Goal: Use online tool/utility: Utilize a website feature to perform a specific function

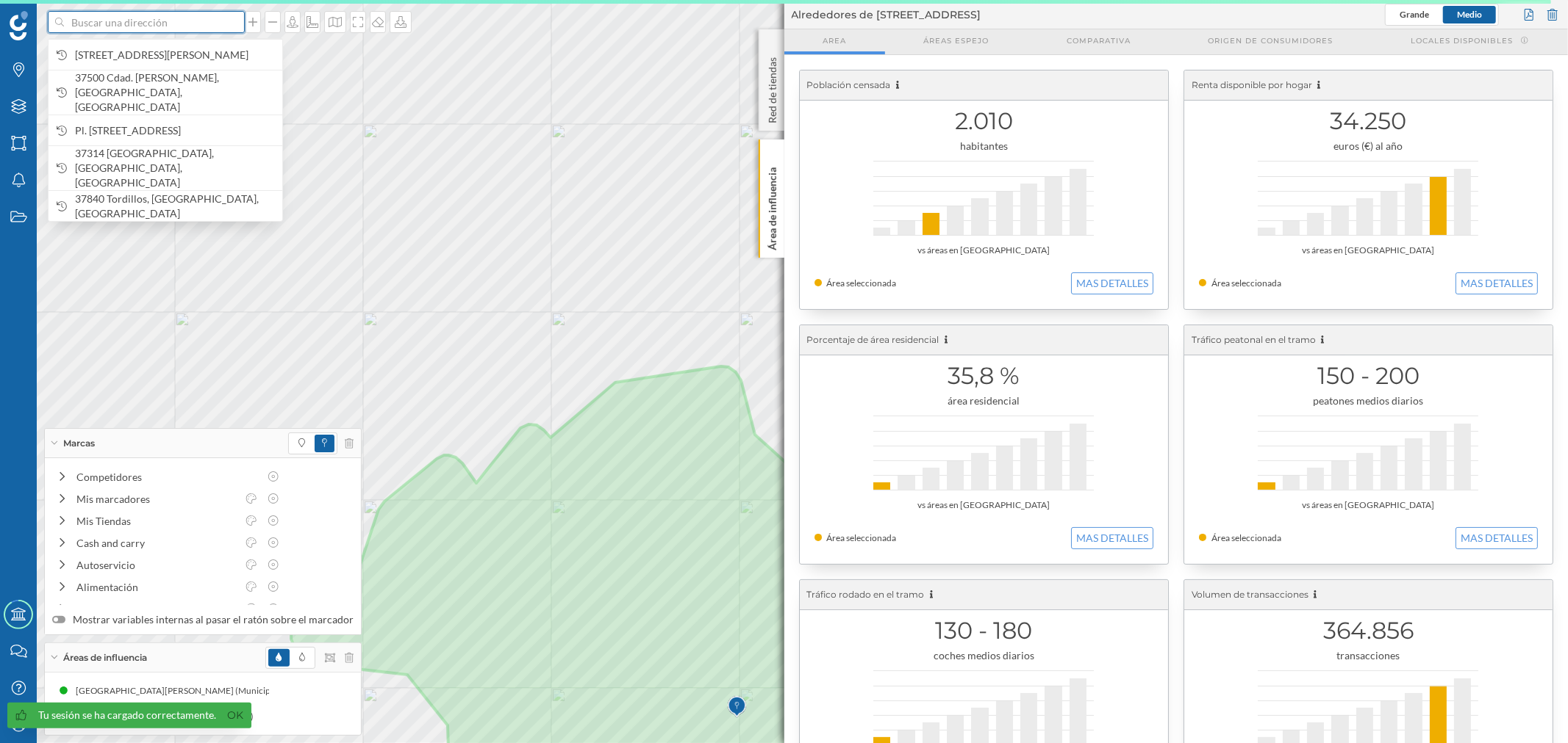
paste input "[PERSON_NAME][STREET_ADDRESS]"
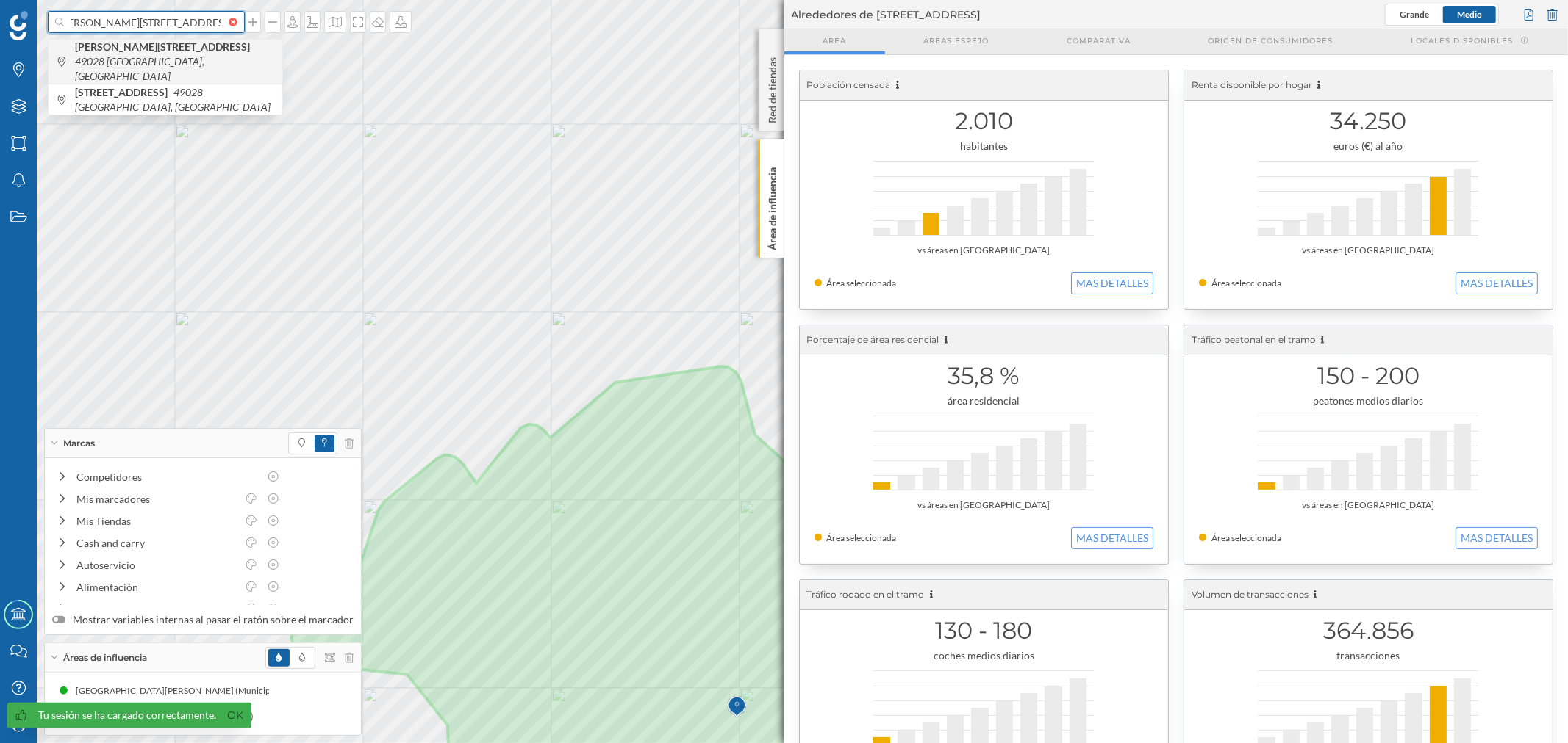
type input "[PERSON_NAME][STREET_ADDRESS]"
click at [172, 63] on div "[PERSON_NAME][STREET_ADDRESS]" at bounding box center [166, 61] width 234 height 45
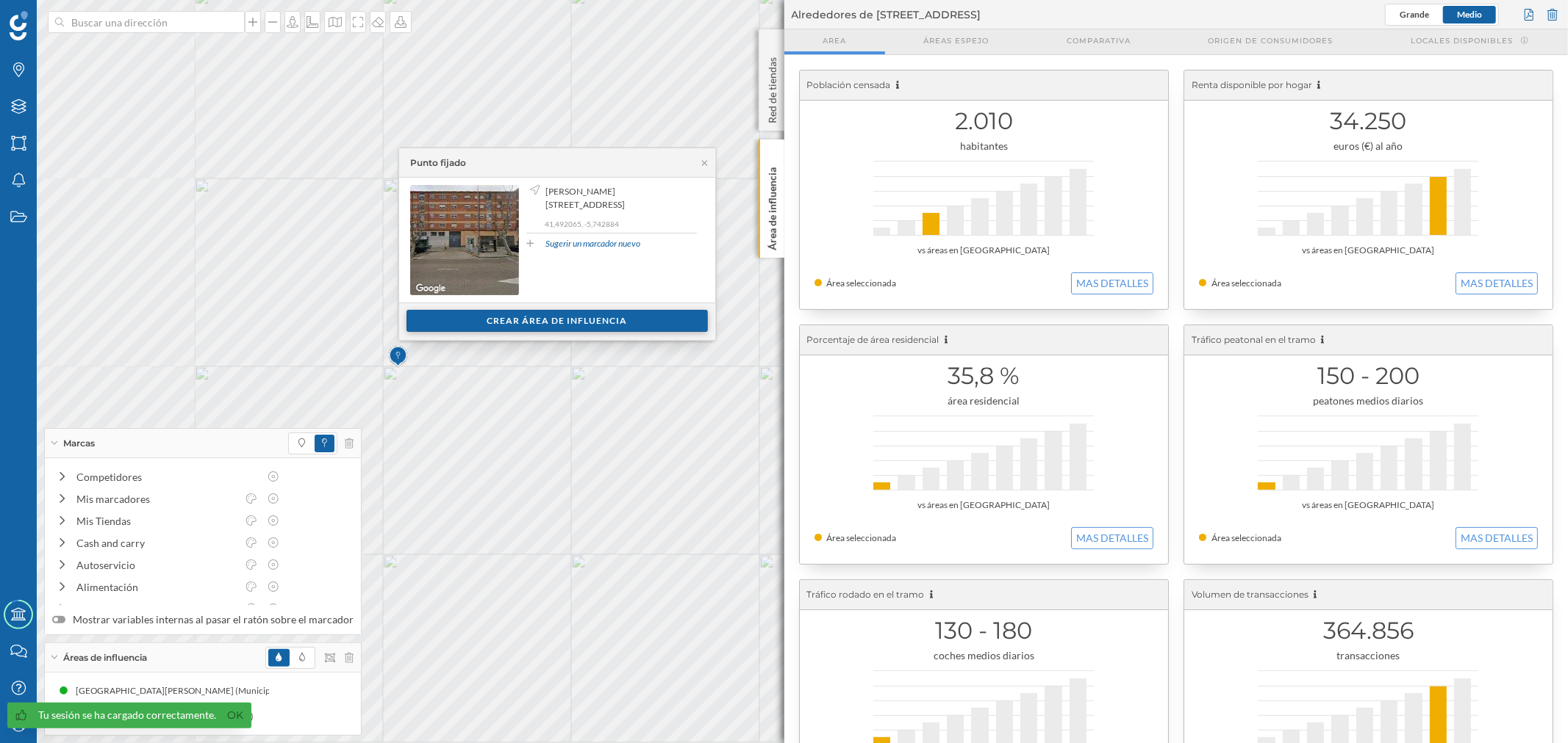
click at [584, 317] on div "Crear área de influencia" at bounding box center [557, 321] width 302 height 22
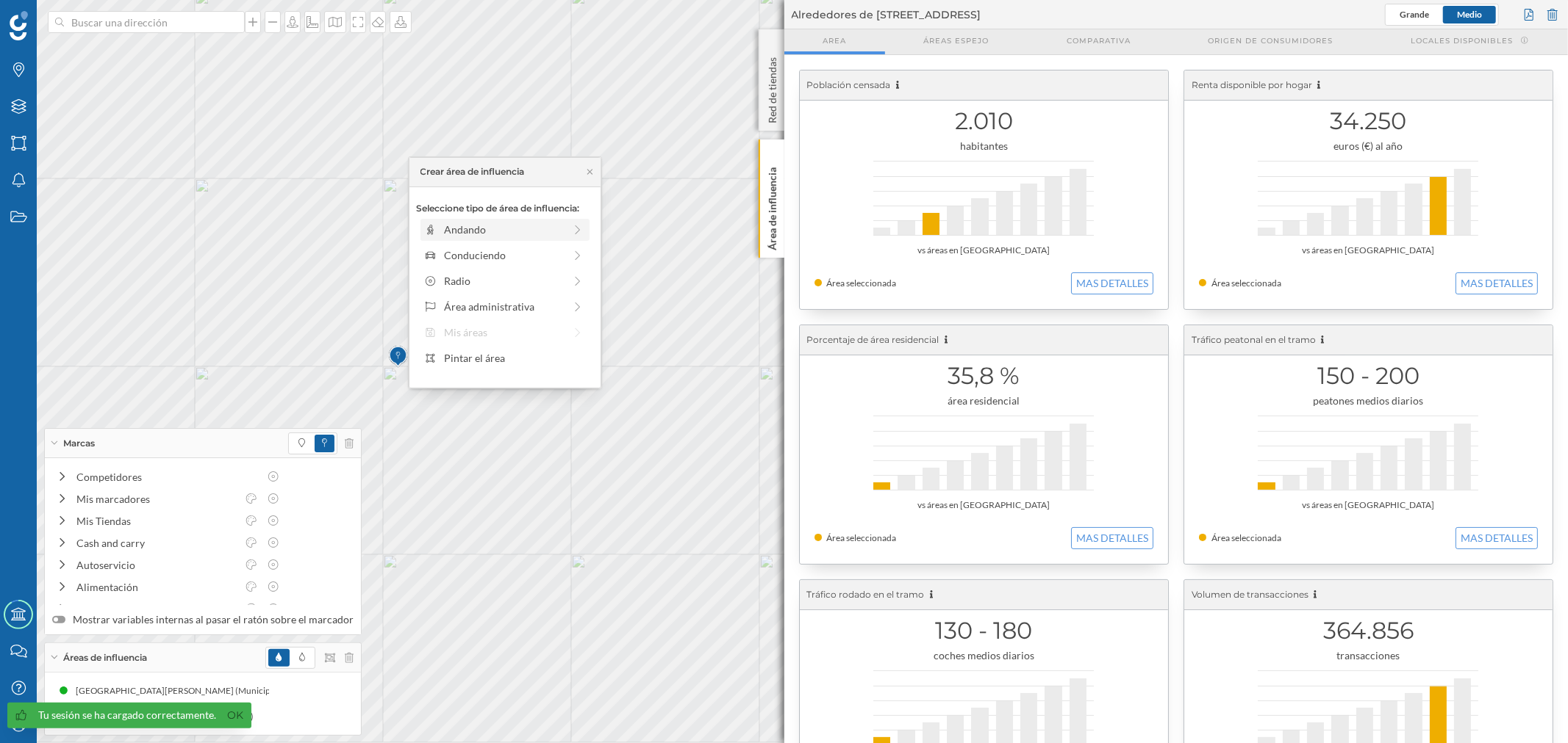
click at [500, 236] on div "Andando" at bounding box center [503, 230] width 120 height 15
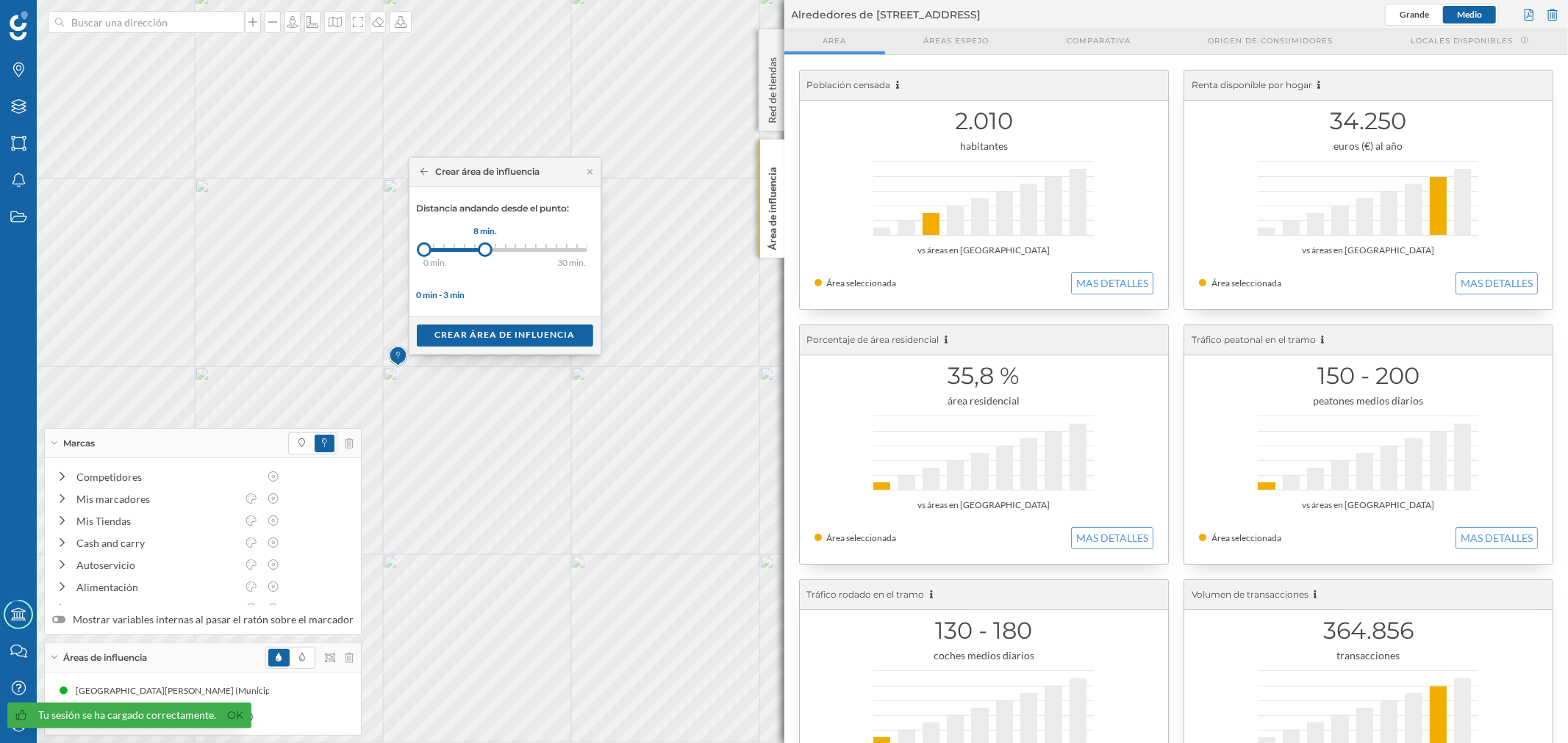
drag, startPoint x: 434, startPoint y: 252, endPoint x: 485, endPoint y: 253, distance: 51.0
click at [485, 253] on div at bounding box center [485, 249] width 14 height 14
click at [497, 330] on div "Crear área de influencia" at bounding box center [505, 334] width 176 height 22
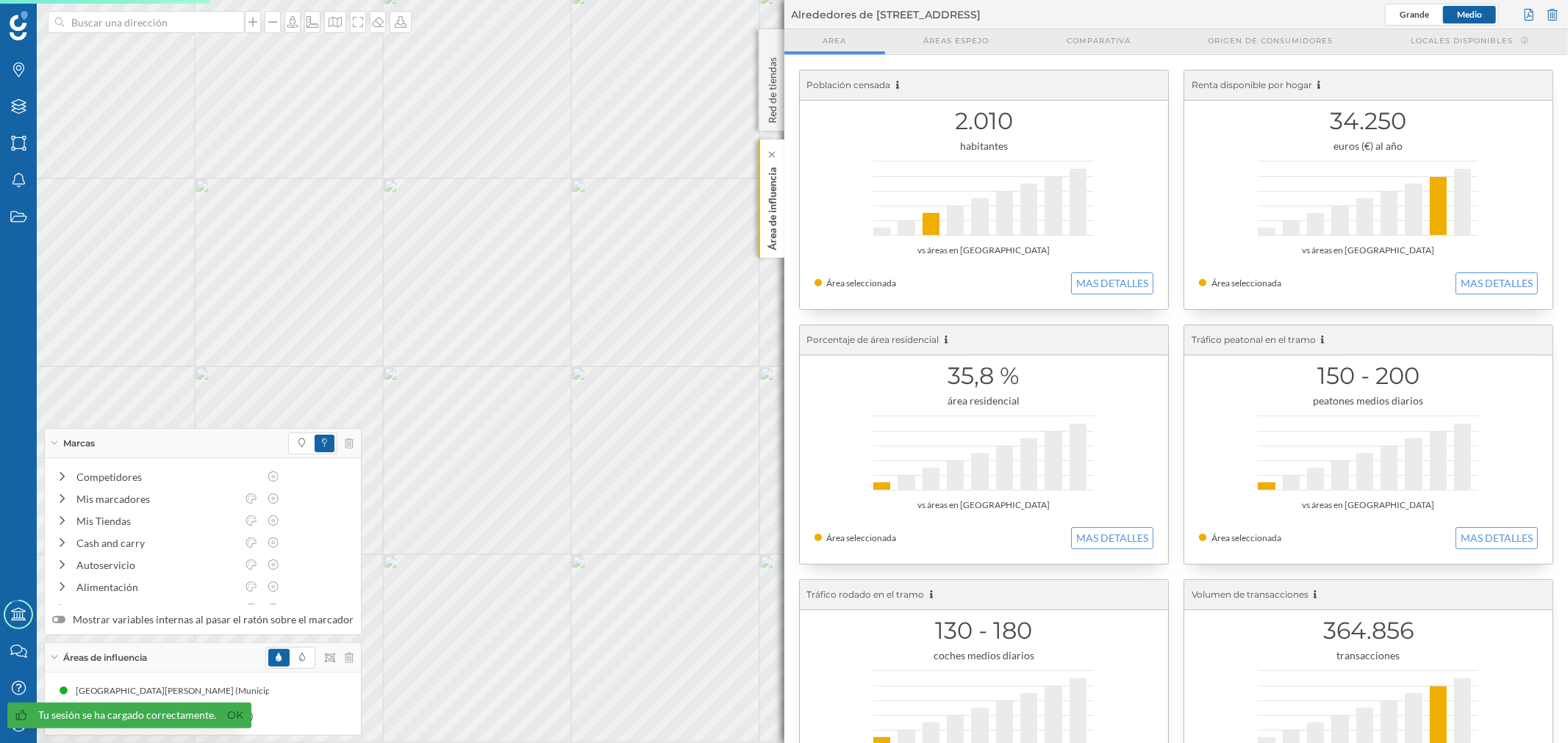
click at [774, 216] on p "Área de influencia" at bounding box center [771, 206] width 14 height 89
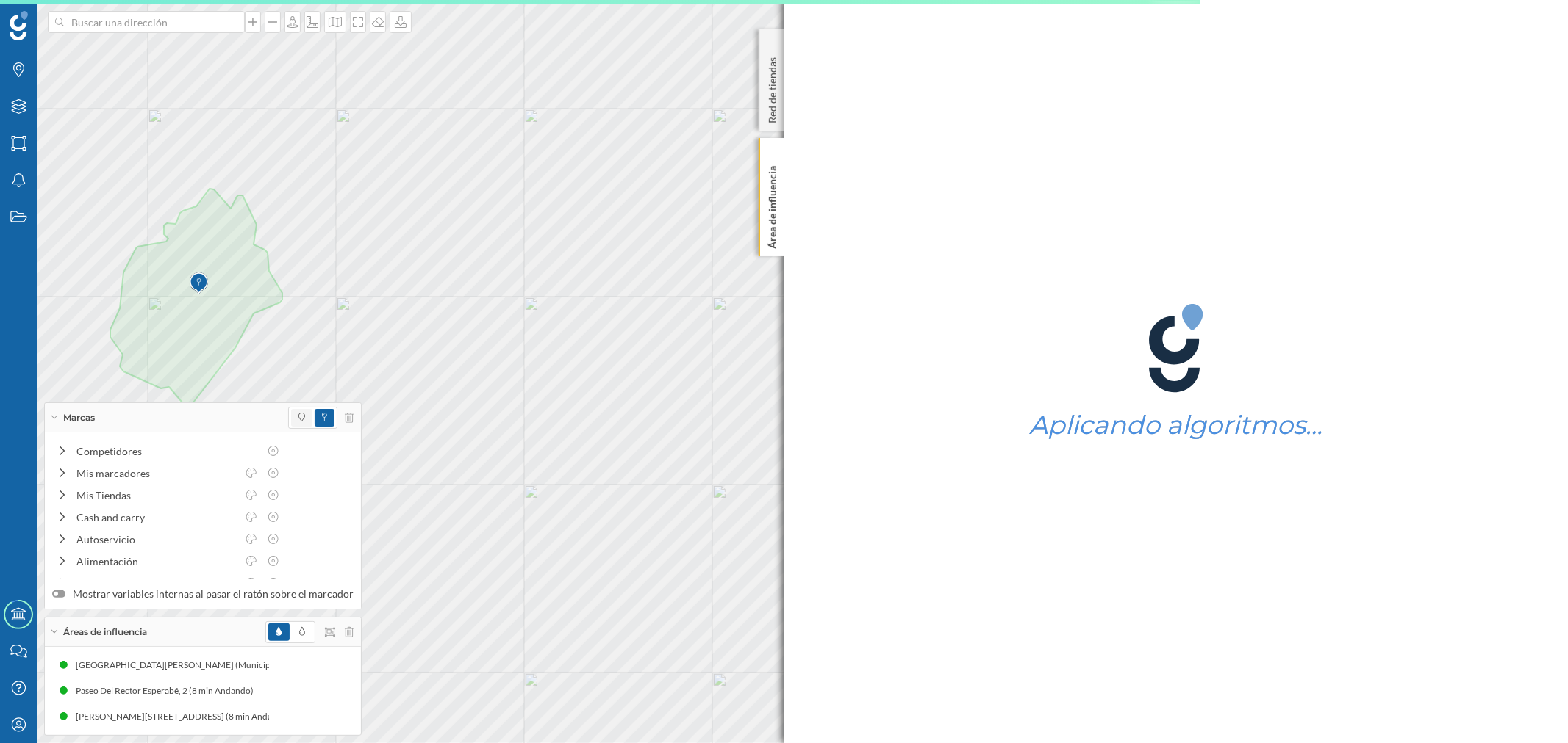
click at [300, 416] on span at bounding box center [302, 417] width 21 height 17
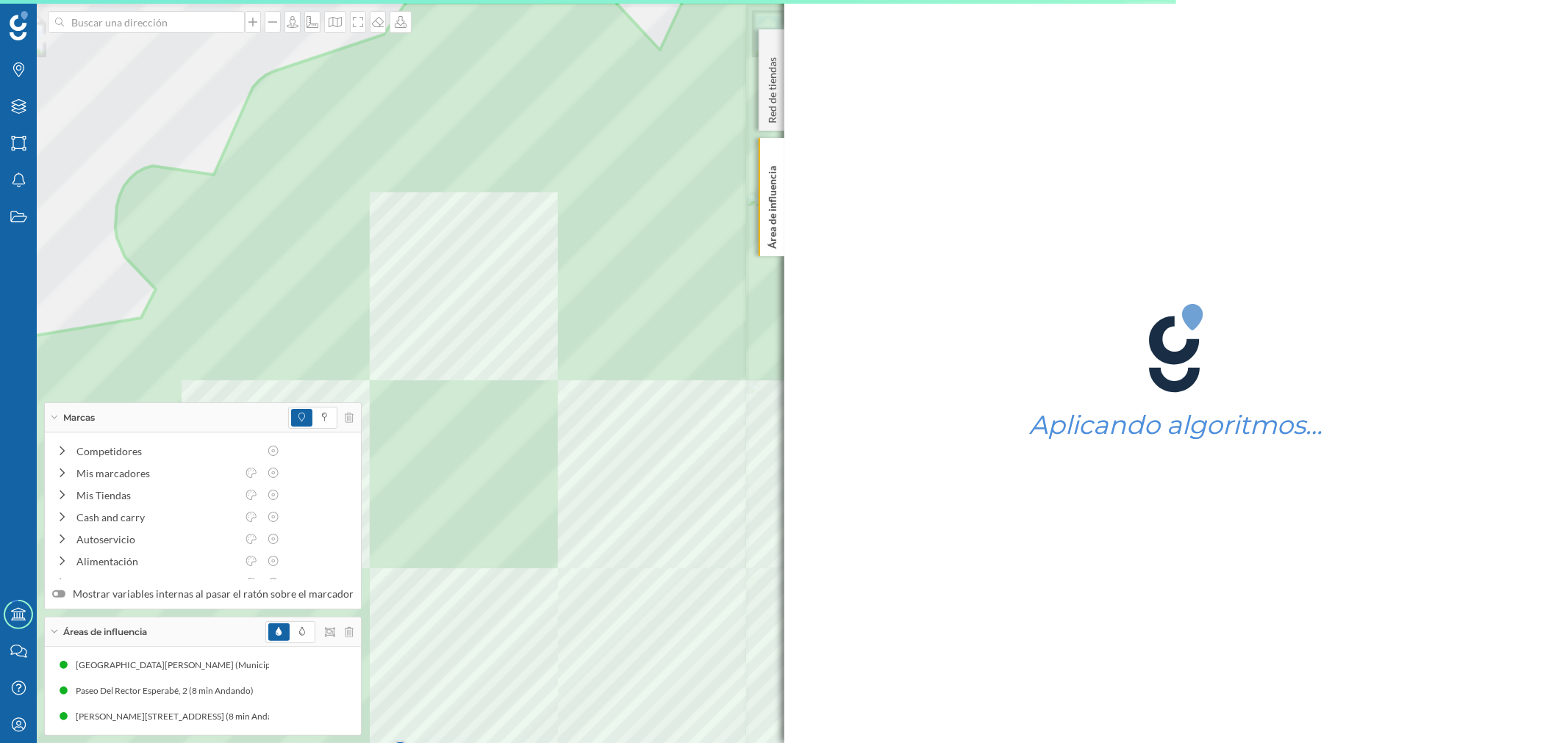
click at [486, 11] on div at bounding box center [486, 11] width 0 height 0
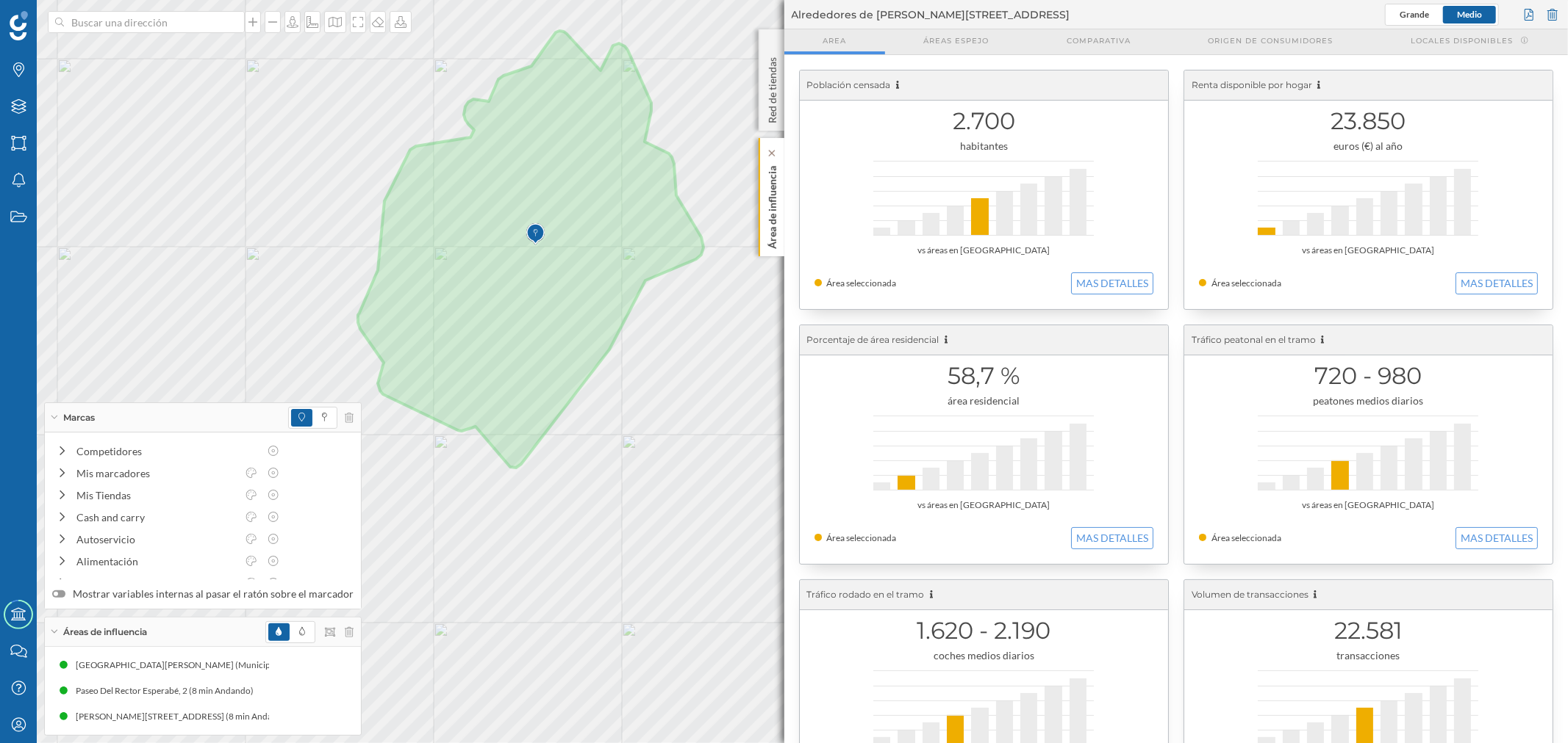
click at [761, 216] on div "Área de influencia" at bounding box center [771, 197] width 26 height 119
